Goal: Task Accomplishment & Management: Manage account settings

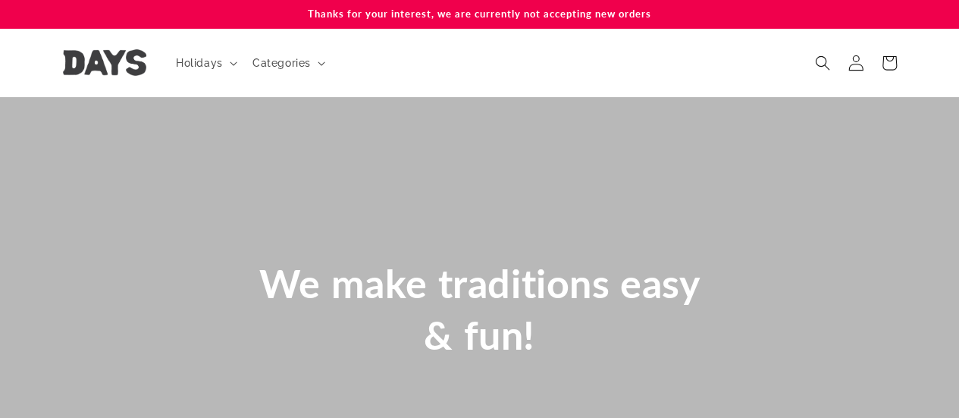
scroll to position [0, 958]
click at [848, 69] on icon at bounding box center [856, 63] width 16 height 16
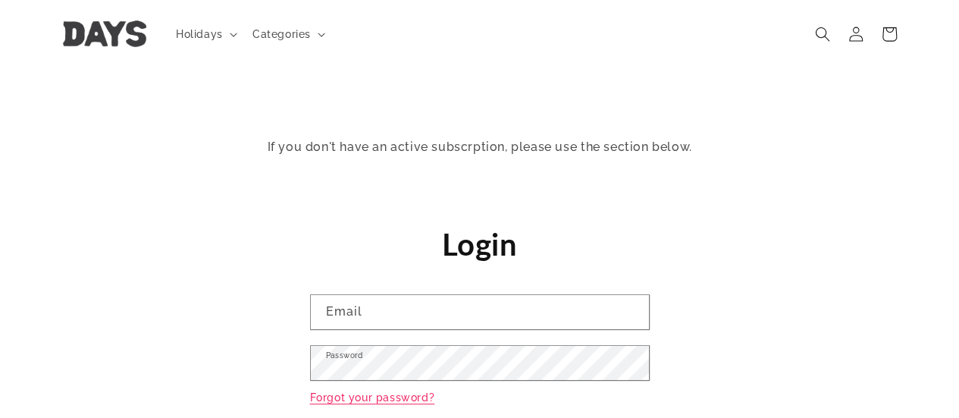
scroll to position [177, 0]
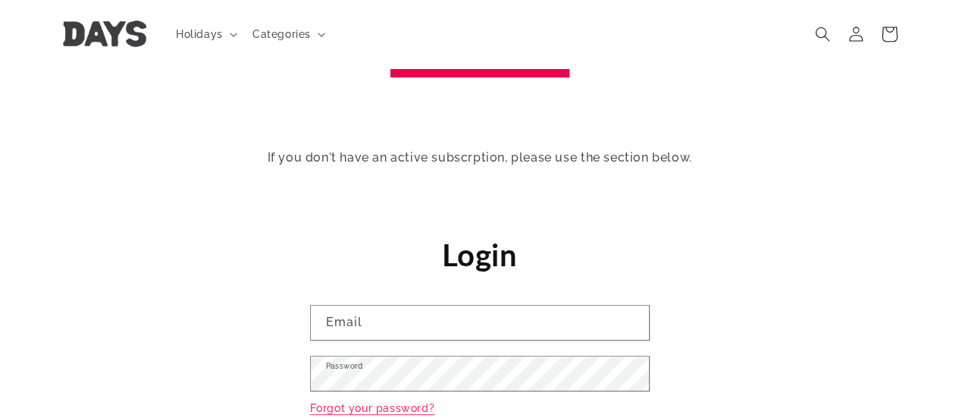
click at [883, 30] on icon at bounding box center [889, 34] width 15 height 15
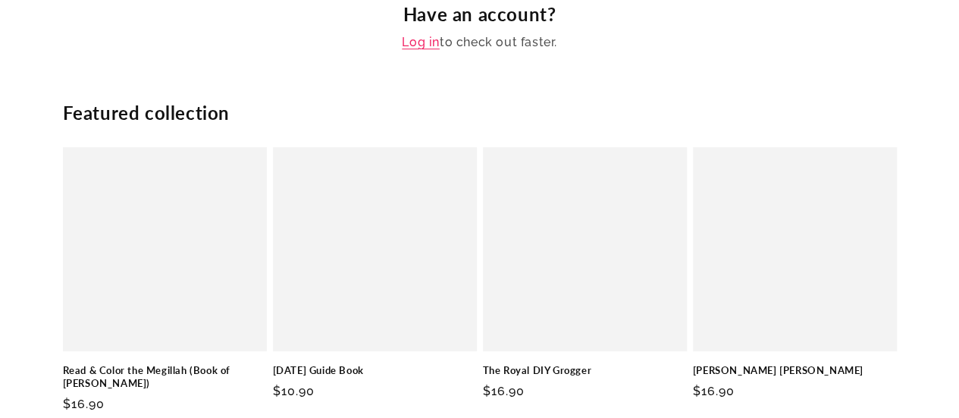
scroll to position [296, 0]
